Goal: Transaction & Acquisition: Download file/media

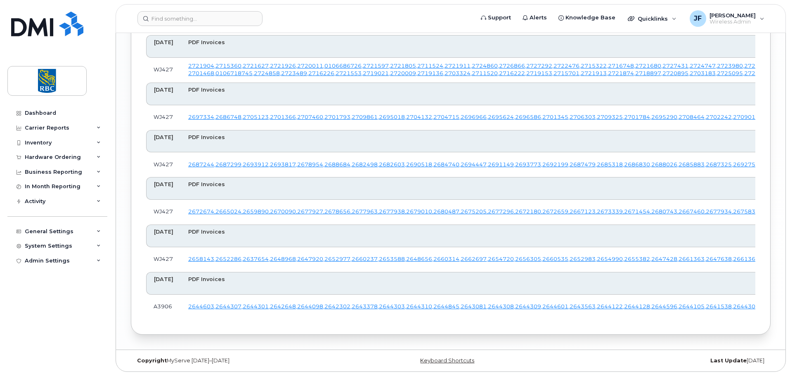
scroll to position [3137, 0]
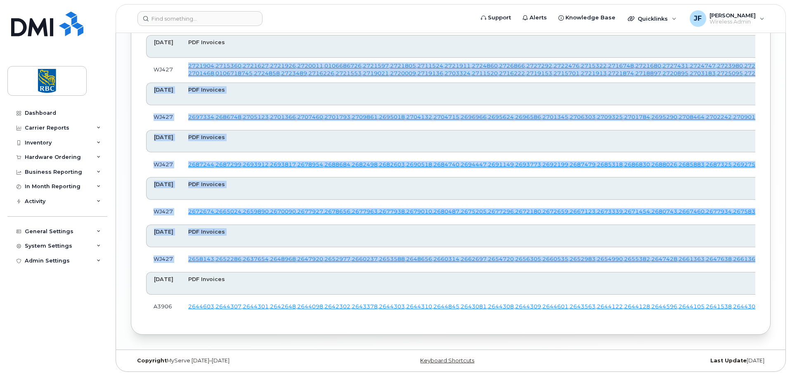
scroll to position [3637, 0]
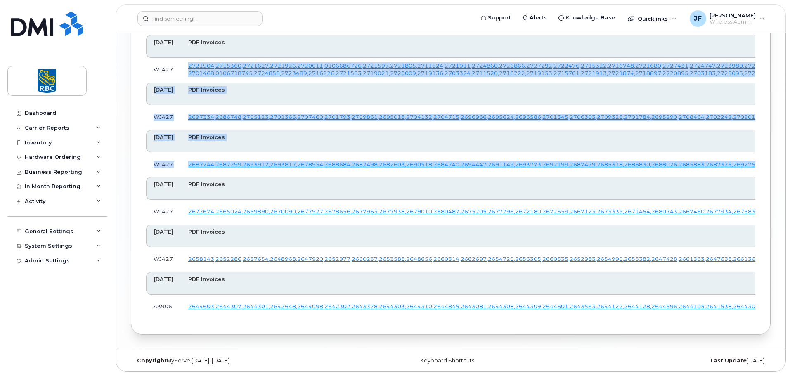
drag, startPoint x: 186, startPoint y: 135, endPoint x: 380, endPoint y: 53, distance: 210.1
click at [177, 82] on td "WJ427" at bounding box center [163, 70] width 35 height 25
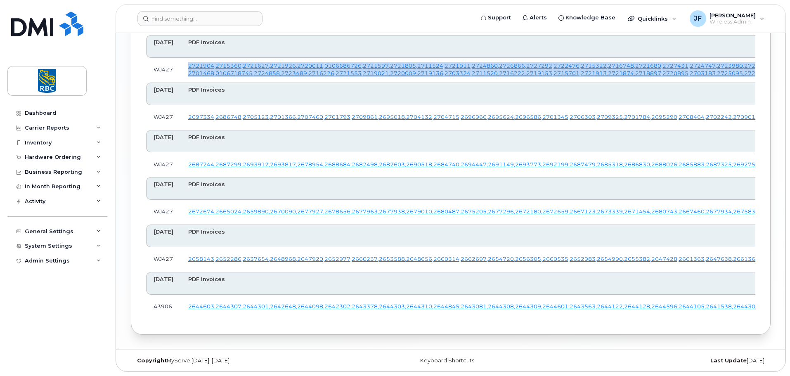
drag, startPoint x: 198, startPoint y: 56, endPoint x: 625, endPoint y: 256, distance: 471.6
copy td "2721904 , 2715360 , 2721627 , 2721926 , 2720011 , 0106686726 , 2721597 , 272180…"
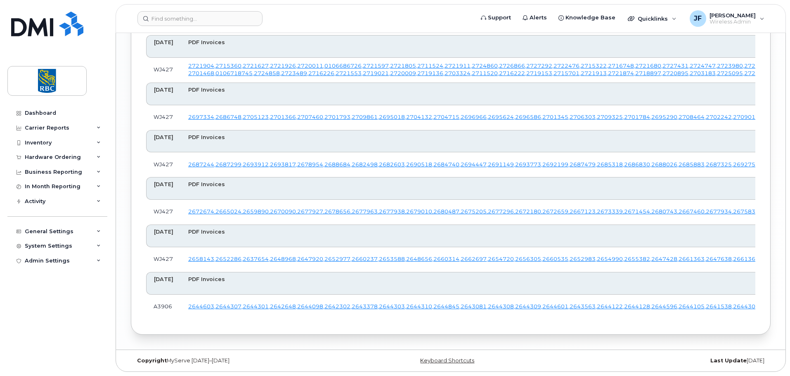
click at [254, 21] on div at bounding box center [199, 18] width 125 height 15
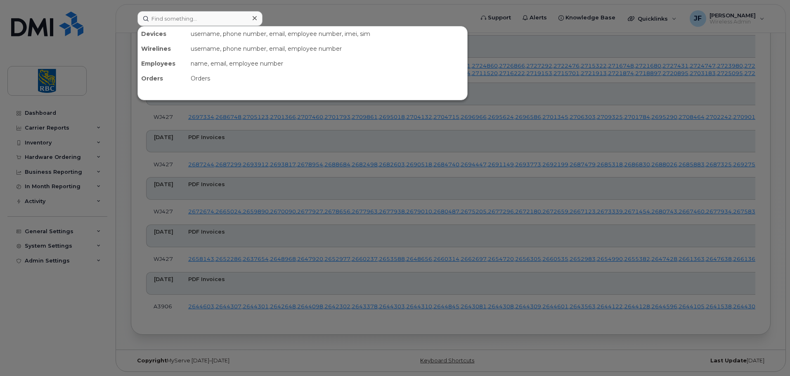
drag, startPoint x: 207, startPoint y: 80, endPoint x: 210, endPoint y: 76, distance: 5.0
click at [209, 77] on div "Orders" at bounding box center [327, 78] width 280 height 15
click at [227, 22] on input at bounding box center [199, 18] width 125 height 15
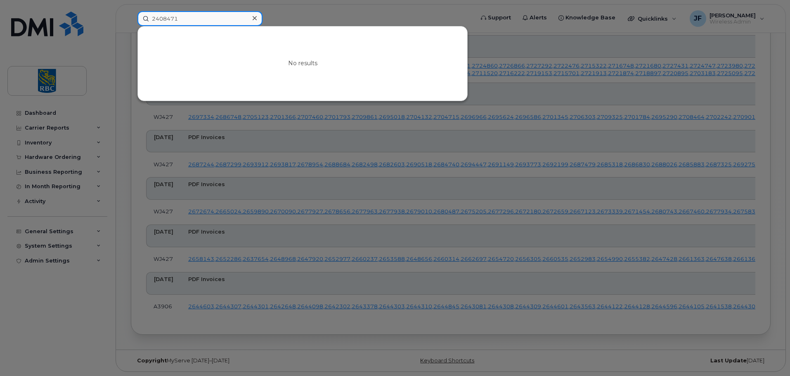
type input "2408471"
click at [566, 180] on div at bounding box center [395, 188] width 790 height 376
